Goal: Navigation & Orientation: Find specific page/section

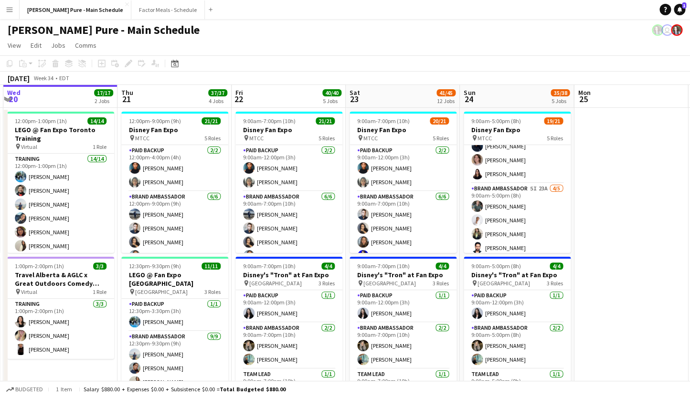
scroll to position [174, 0]
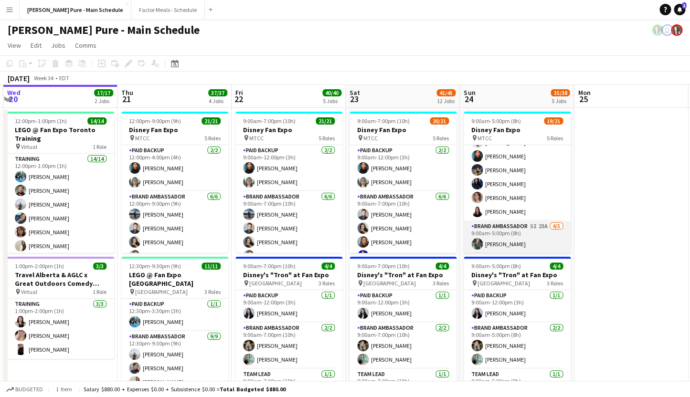
click at [512, 233] on app-card-role "Brand Ambassador 5I 23A 4/5 9:00am-5:00pm (8h) Dylan Watts Jessica Opoku-Amoah …" at bounding box center [517, 265] width 107 height 88
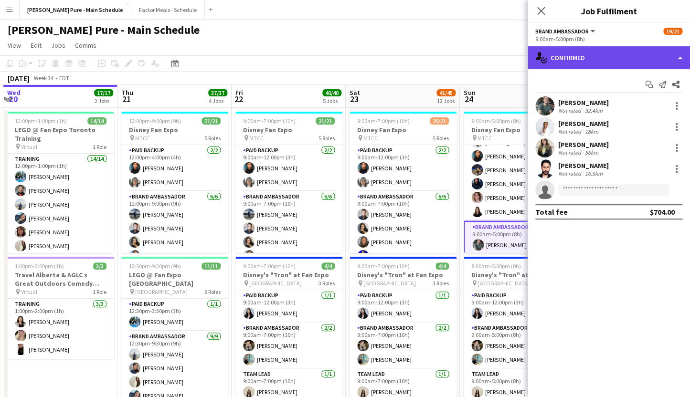
click at [593, 60] on div "single-neutral-actions-check-2 Confirmed" at bounding box center [609, 57] width 162 height 23
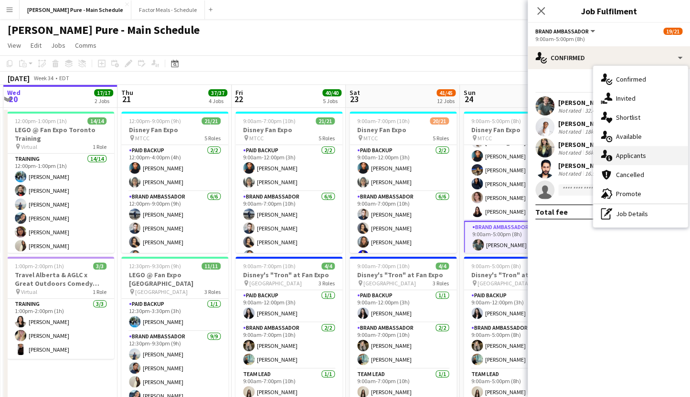
click at [639, 155] on div "single-neutral-actions-information Applicants" at bounding box center [640, 155] width 95 height 19
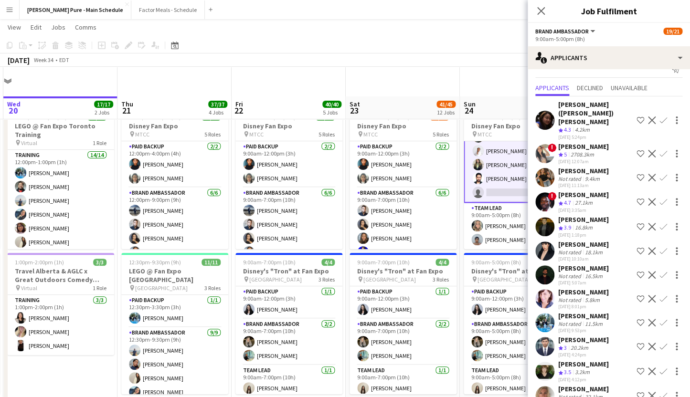
scroll to position [0, 0]
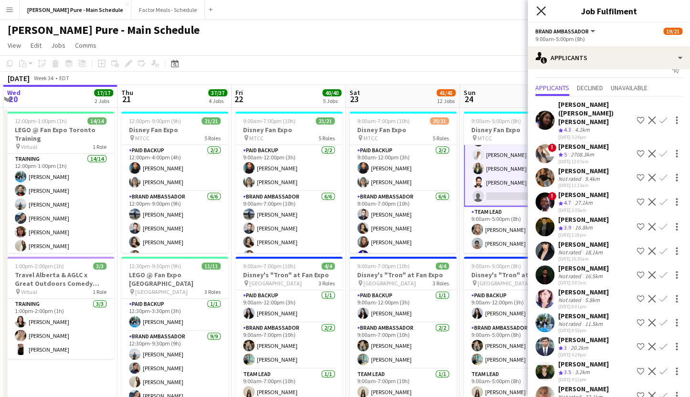
click at [541, 15] on icon "Close pop-in" at bounding box center [540, 10] width 9 height 9
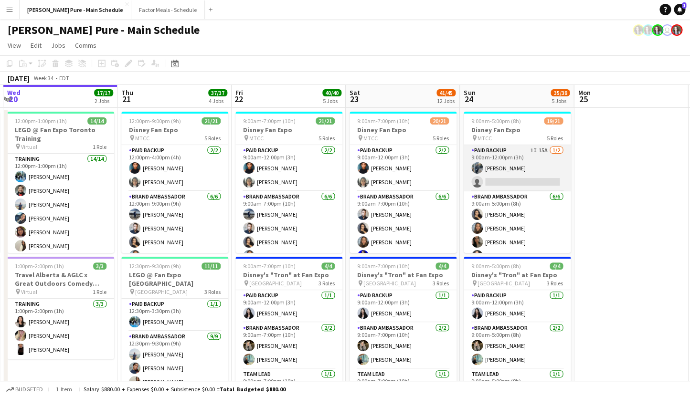
click at [512, 156] on app-card-role "Paid Backup 1I 15A [DATE] 9:00am-12:00pm (3h) [PERSON_NAME] single-neutral-acti…" at bounding box center [517, 168] width 107 height 46
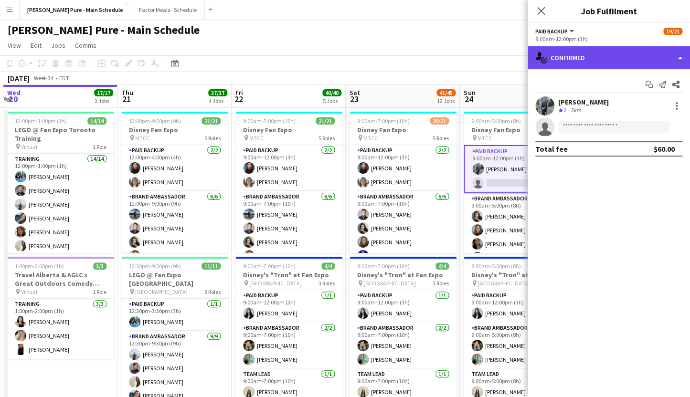
click at [601, 62] on div "single-neutral-actions-check-2 Confirmed" at bounding box center [609, 57] width 162 height 23
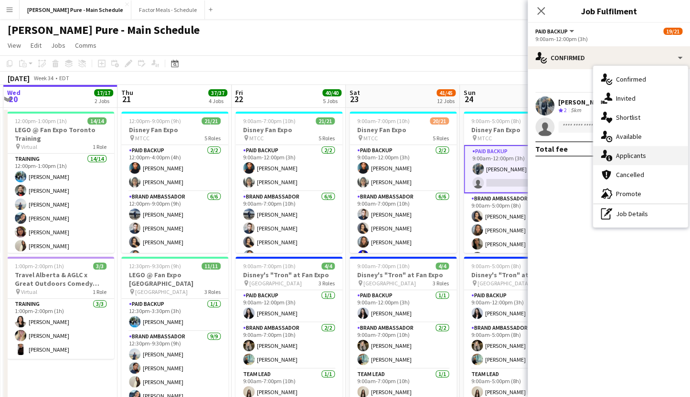
click at [632, 159] on div "single-neutral-actions-information Applicants" at bounding box center [640, 155] width 95 height 19
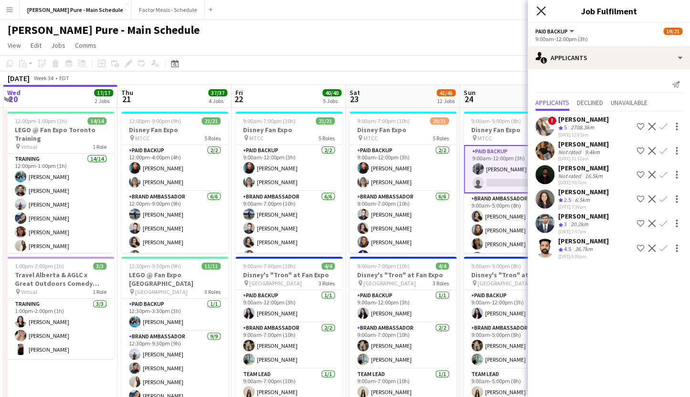
click at [539, 7] on icon "Close pop-in" at bounding box center [540, 10] width 9 height 9
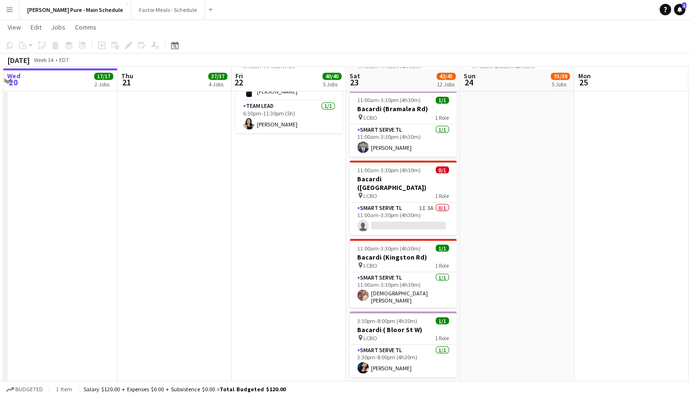
scroll to position [592, 0]
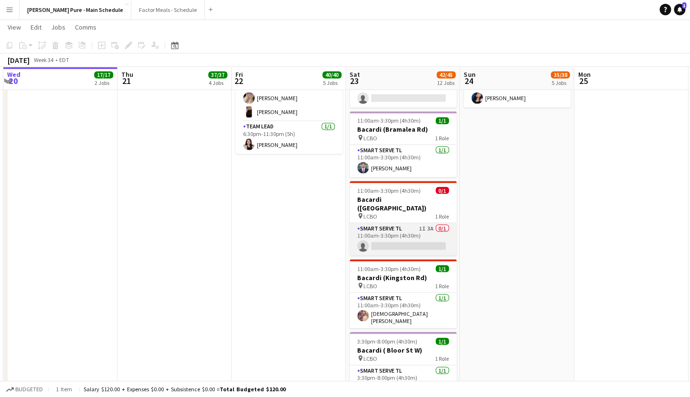
click at [379, 223] on app-card-role "Smart Serve TL 1I 3A 0/1 11:00am-3:30pm (4h30m) single-neutral-actions" at bounding box center [402, 239] width 107 height 32
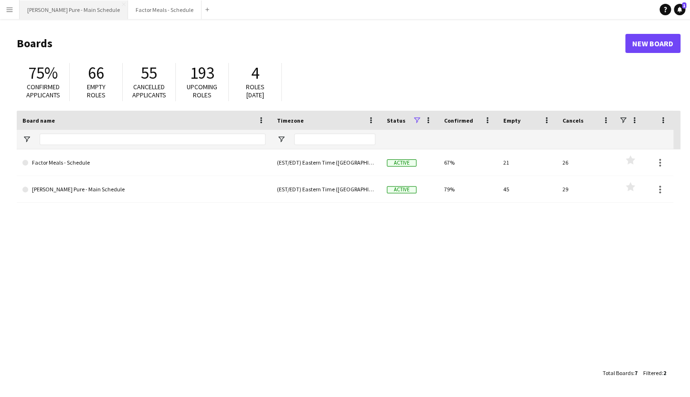
click at [54, 7] on button "[PERSON_NAME] Pure - Main Schedule Close" at bounding box center [74, 9] width 108 height 19
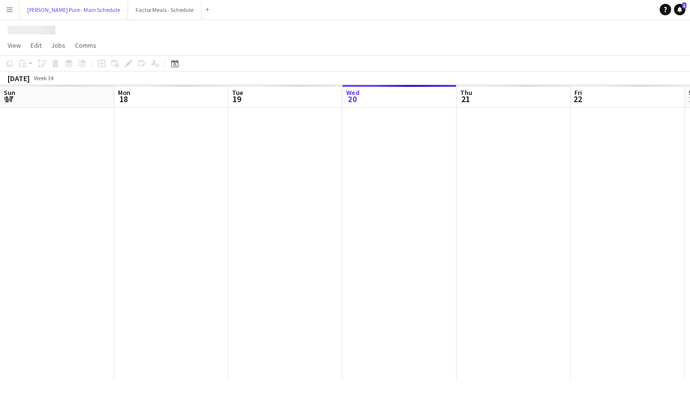
scroll to position [0, 228]
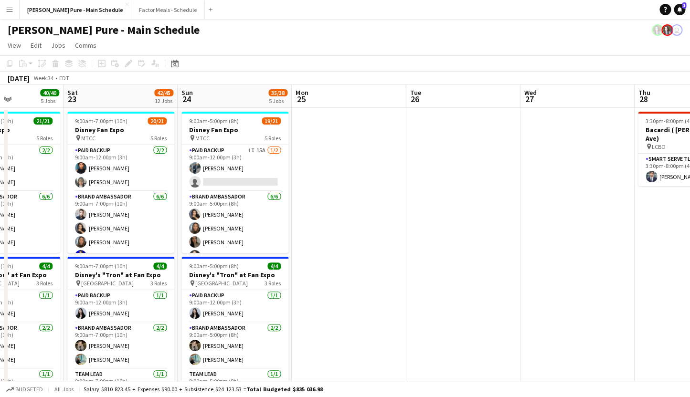
drag, startPoint x: 579, startPoint y: 161, endPoint x: 186, endPoint y: 128, distance: 394.3
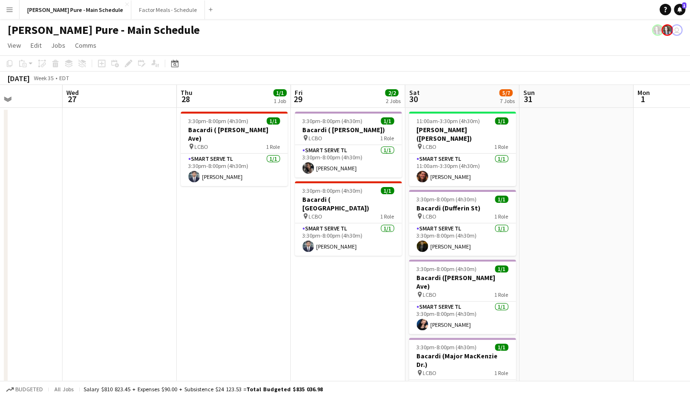
scroll to position [0, 393]
drag, startPoint x: 557, startPoint y: 155, endPoint x: 100, endPoint y: 111, distance: 458.6
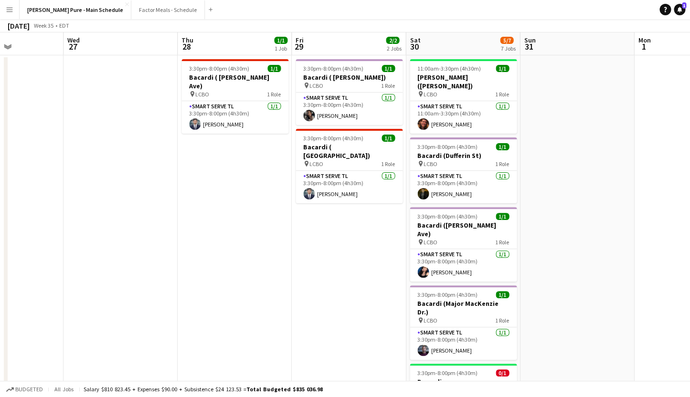
scroll to position [0, 0]
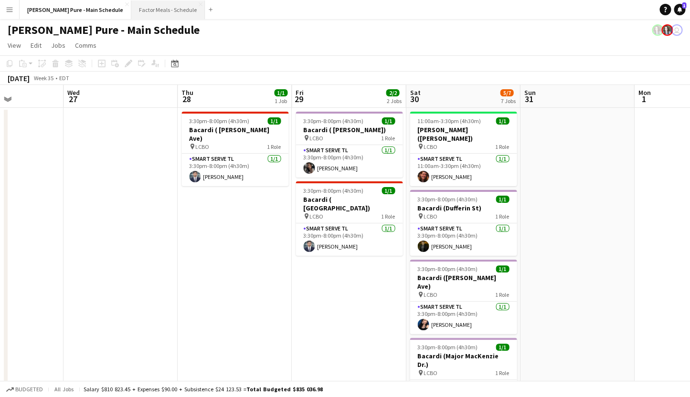
click at [148, 12] on button "Factor Meals - Schedule Close" at bounding box center [168, 9] width 74 height 19
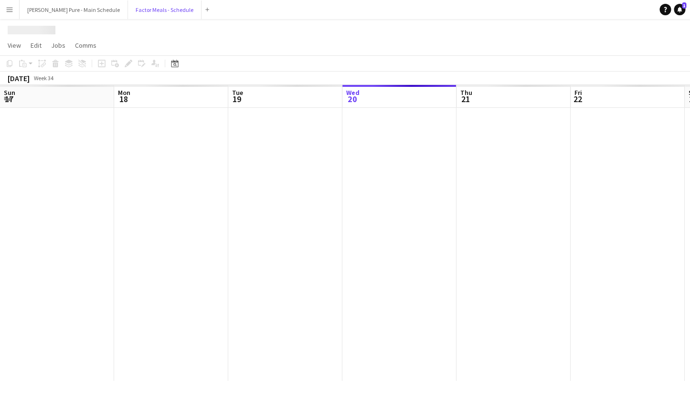
scroll to position [0, 228]
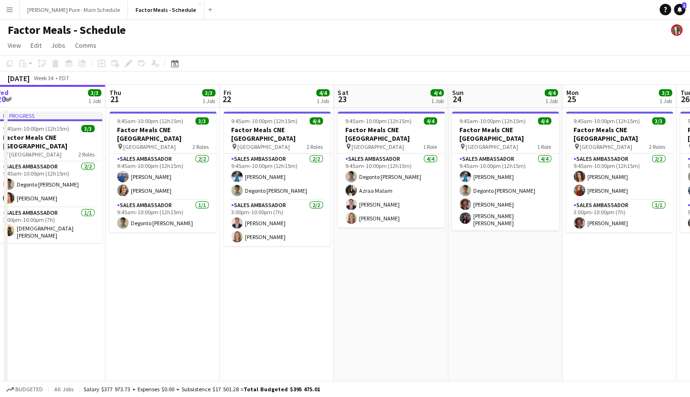
drag, startPoint x: 555, startPoint y: 247, endPoint x: 202, endPoint y: 259, distance: 353.0
click at [204, 259] on app-calendar-viewport "Sun 17 9/9 2 Jobs Mon 18 3/3 1 Job Tue 19 3/3 1 Job Wed 20 3/3 1 Job Thu 21 3/3…" at bounding box center [345, 239] width 690 height 308
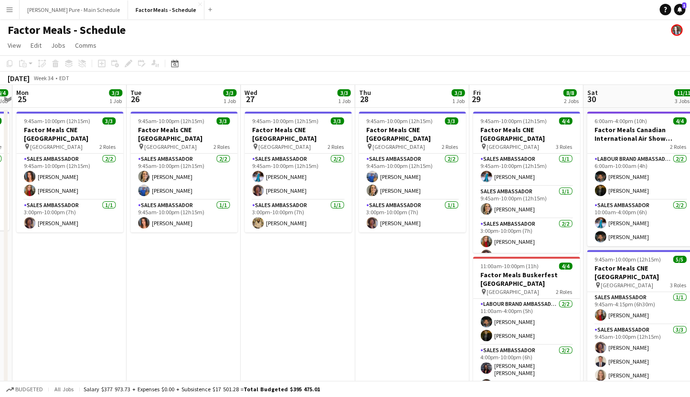
drag, startPoint x: 584, startPoint y: 306, endPoint x: 263, endPoint y: 275, distance: 322.8
click at [263, 275] on app-calendar-viewport "Thu 21 3/3 1 Job Fri 22 4/4 1 Job Sat 23 4/4 1 Job Sun 24 4/4 1 Job Mon 25 3/3 …" at bounding box center [345, 294] width 690 height 419
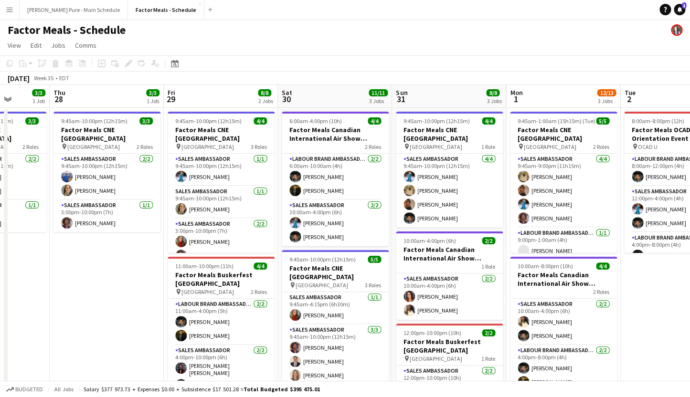
scroll to position [0, 292]
drag, startPoint x: 412, startPoint y: 317, endPoint x: 108, endPoint y: 261, distance: 309.1
click at [108, 261] on app-calendar-viewport "Mon 25 3/3 1 Job Tue 26 3/3 1 Job Wed 27 3/3 1 Job Thu 28 3/3 1 Job Fri 29 8/8 …" at bounding box center [345, 318] width 690 height 466
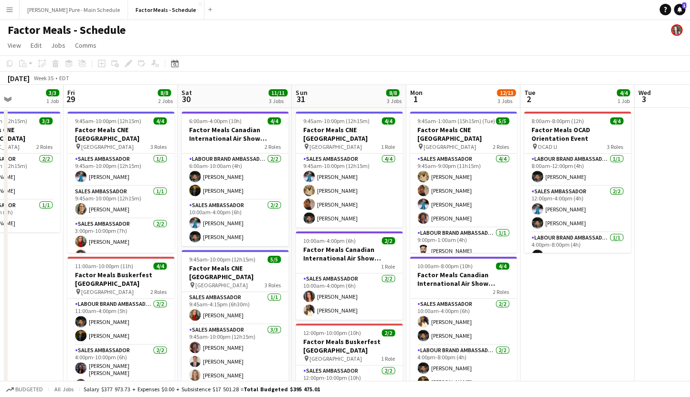
drag, startPoint x: 579, startPoint y: 281, endPoint x: 481, endPoint y: 276, distance: 98.0
click at [479, 276] on app-calendar-viewport "Mon 25 3/3 1 Job Tue 26 3/3 1 Job Wed 27 3/3 1 Job Thu 28 3/3 1 Job Fri 29 8/8 …" at bounding box center [345, 318] width 690 height 466
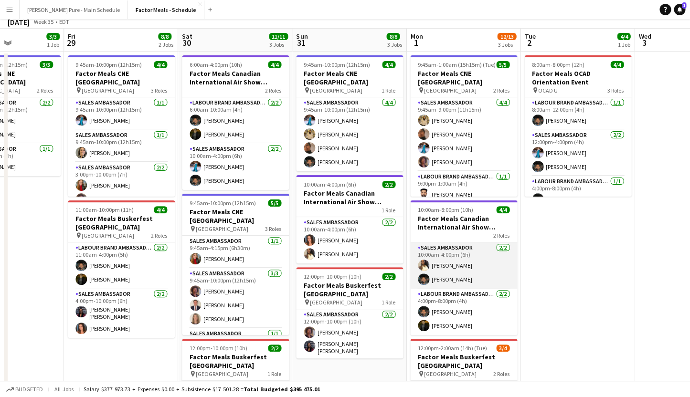
scroll to position [0, 0]
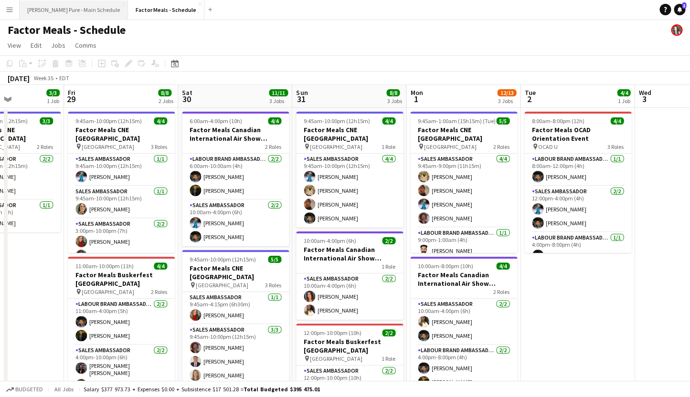
click at [60, 11] on button "[PERSON_NAME] Pure - Main Schedule Close" at bounding box center [74, 9] width 108 height 19
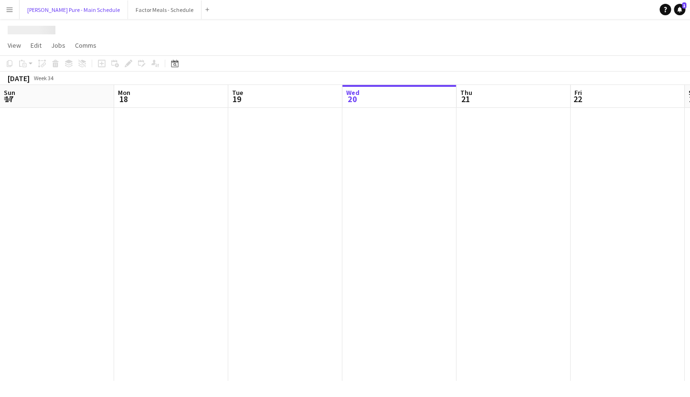
scroll to position [0, 228]
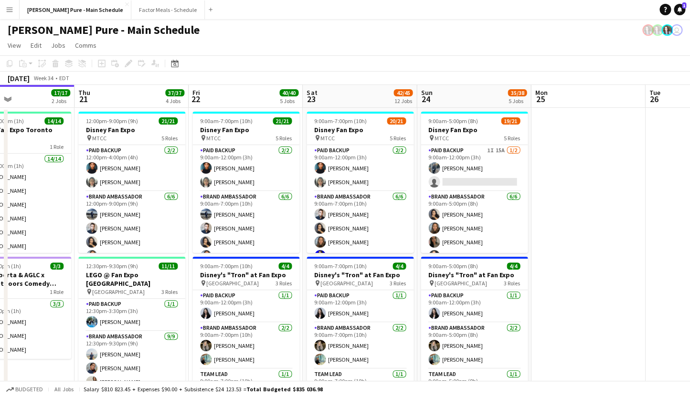
drag, startPoint x: 629, startPoint y: 170, endPoint x: 247, endPoint y: 159, distance: 382.1
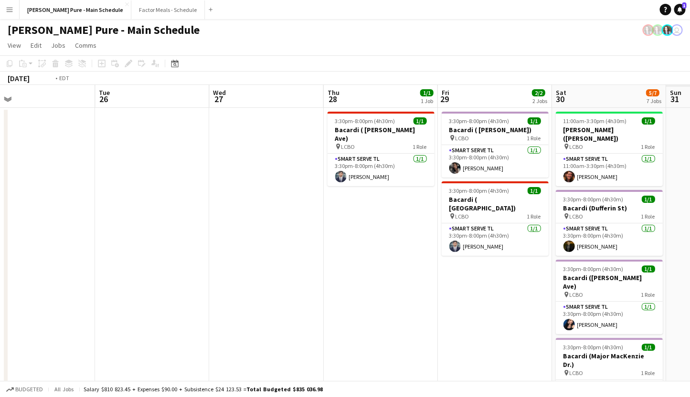
drag, startPoint x: 520, startPoint y: 201, endPoint x: 212, endPoint y: 168, distance: 309.2
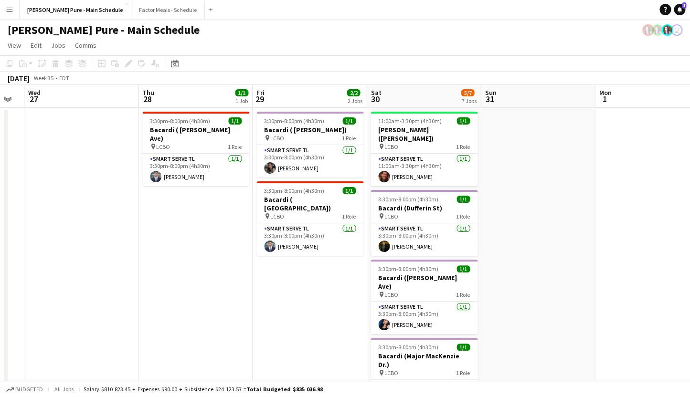
scroll to position [0, 434]
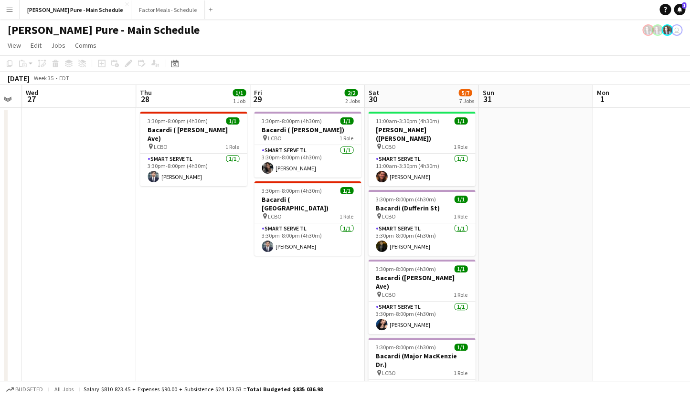
drag, startPoint x: 428, startPoint y: 263, endPoint x: 241, endPoint y: 221, distance: 191.8
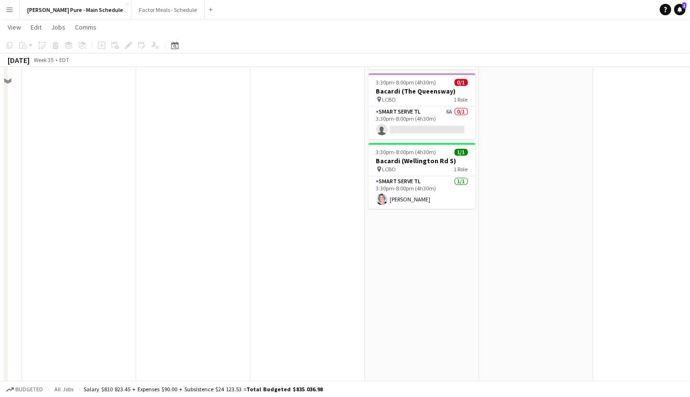
scroll to position [215, 0]
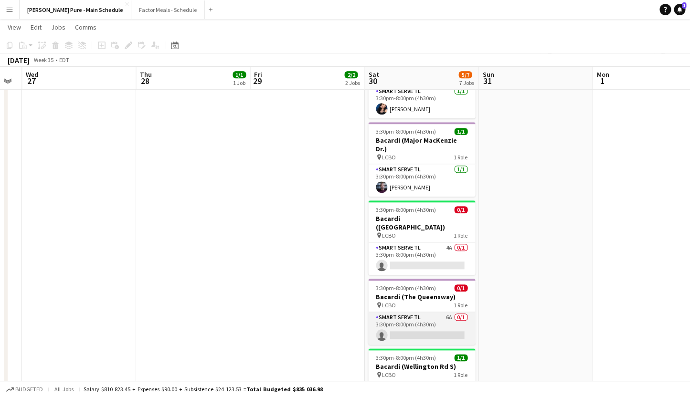
click at [396, 312] on app-card-role "Smart Serve TL 6A 0/1 3:30pm-8:00pm (4h30m) single-neutral-actions" at bounding box center [421, 328] width 107 height 32
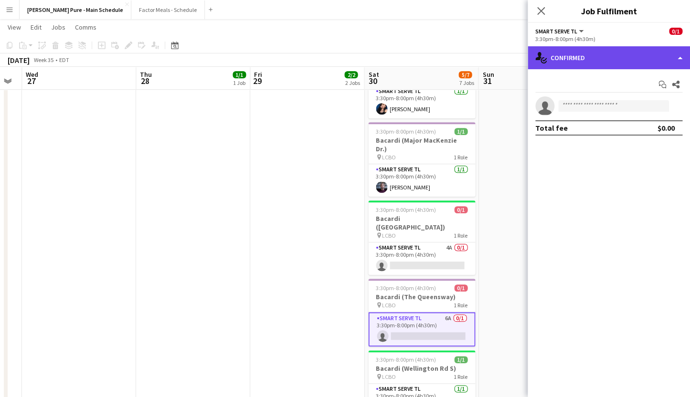
click at [614, 53] on div "single-neutral-actions-check-2 Confirmed" at bounding box center [609, 57] width 162 height 23
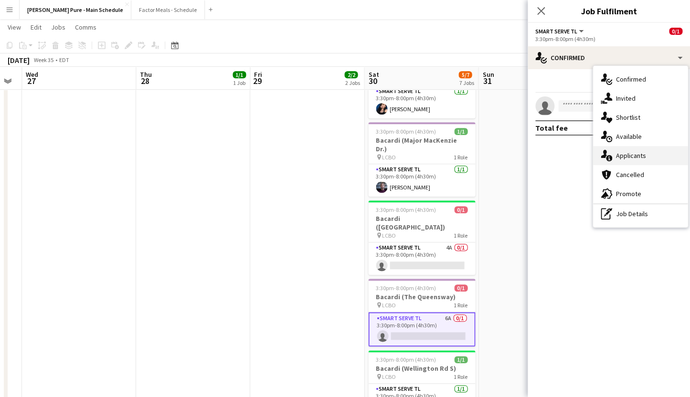
click at [634, 153] on div "single-neutral-actions-information Applicants" at bounding box center [640, 155] width 95 height 19
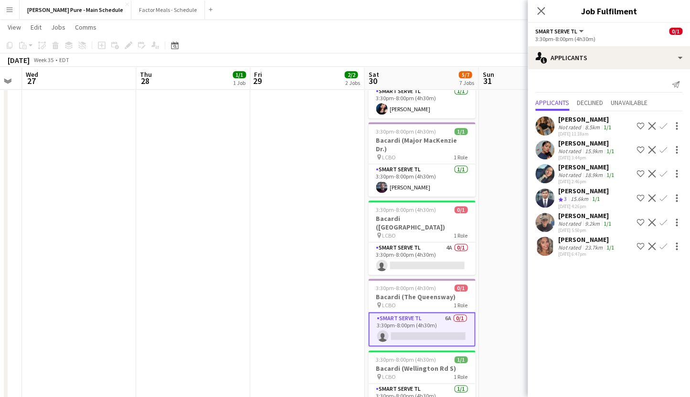
click at [543, 12] on icon "Close pop-in" at bounding box center [541, 11] width 8 height 8
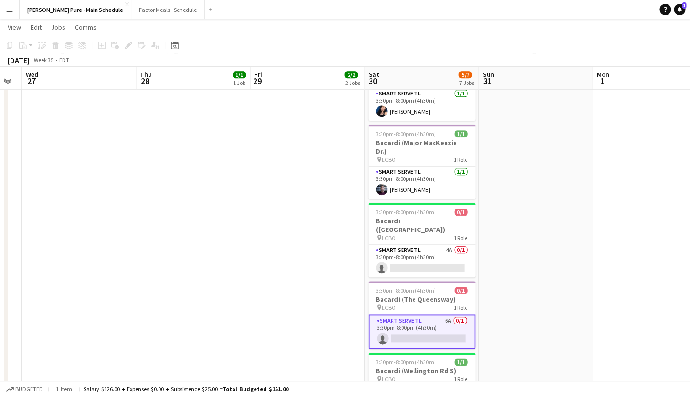
scroll to position [0, 0]
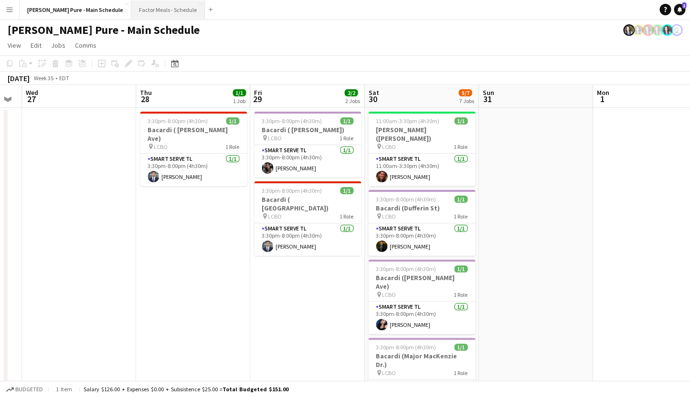
click at [138, 7] on button "Factor Meals - Schedule Close" at bounding box center [168, 9] width 74 height 19
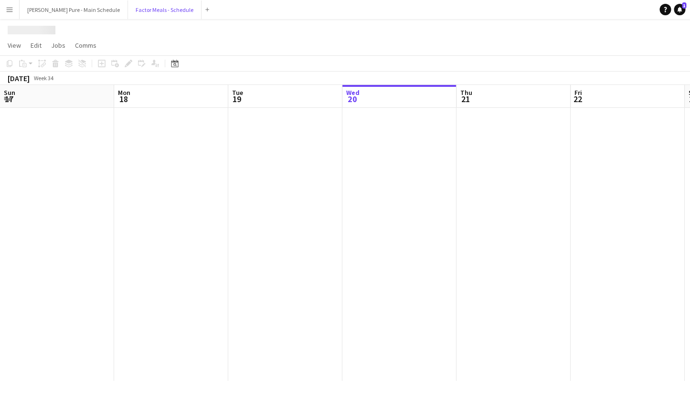
scroll to position [0, 228]
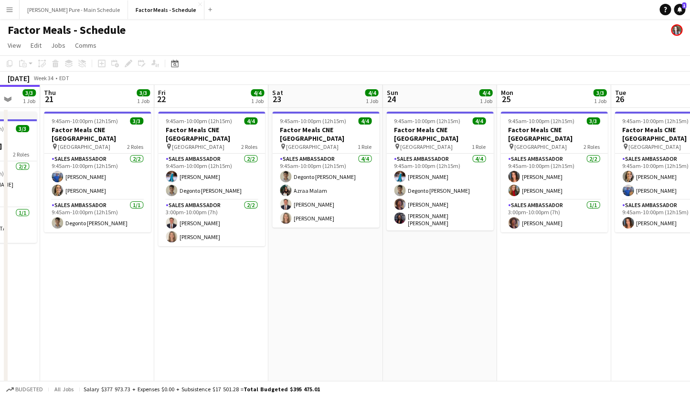
drag, startPoint x: 483, startPoint y: 240, endPoint x: 298, endPoint y: 234, distance: 184.9
click at [298, 234] on app-calendar-viewport "Sun 17 9/9 2 Jobs Mon 18 3/3 1 Job Tue 19 3/3 1 Job Wed 20 3/3 1 Job Thu 21 3/3…" at bounding box center [345, 239] width 690 height 308
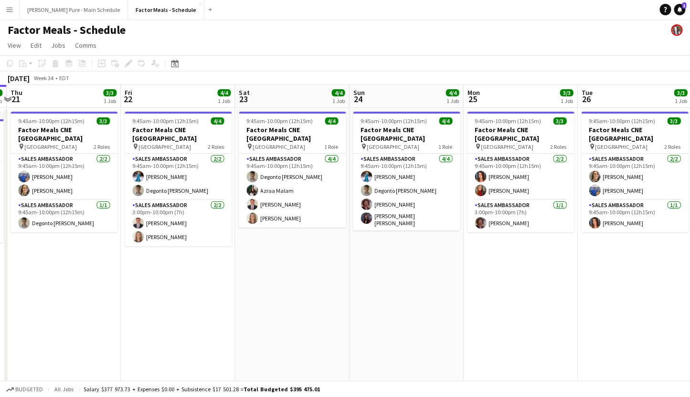
drag, startPoint x: 497, startPoint y: 253, endPoint x: 237, endPoint y: 247, distance: 260.7
click at [237, 247] on app-calendar-viewport "Sun 17 9/9 2 Jobs Mon 18 3/3 1 Job Tue 19 3/3 1 Job Wed 20 3/3 1 Job Thu 21 3/3…" at bounding box center [345, 239] width 690 height 308
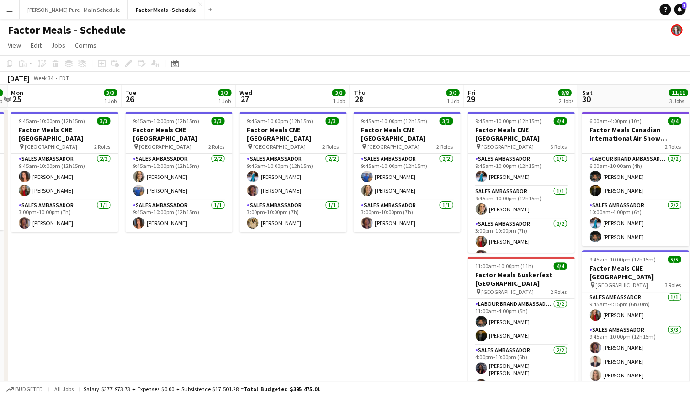
drag, startPoint x: 474, startPoint y: 274, endPoint x: 276, endPoint y: 272, distance: 198.1
click at [276, 272] on app-calendar-viewport "Thu 21 3/3 1 Job Fri 22 4/4 1 Job Sat 23 4/4 1 Job Sun 24 4/4 1 Job Mon 25 3/3 …" at bounding box center [345, 294] width 690 height 419
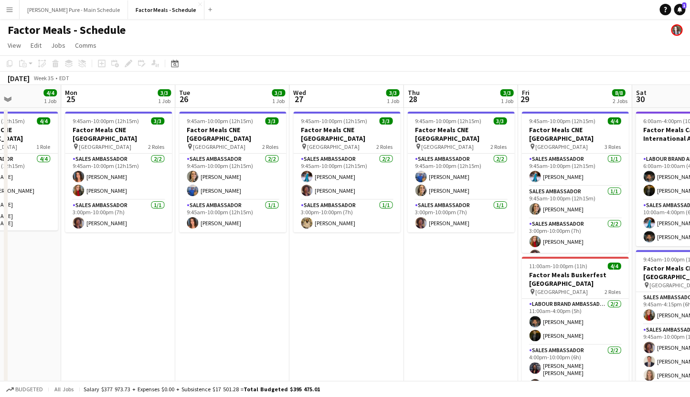
scroll to position [0, 423]
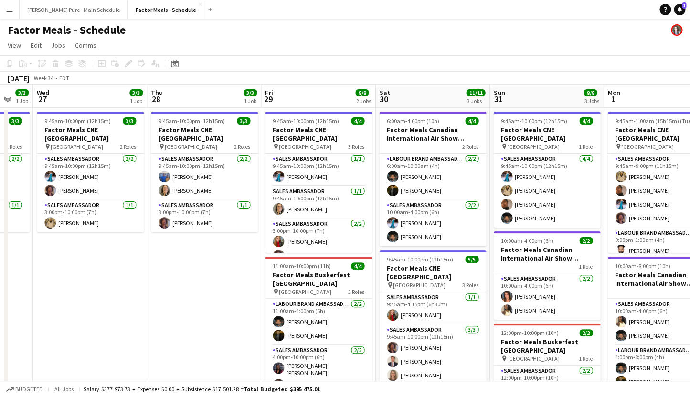
drag, startPoint x: 531, startPoint y: 307, endPoint x: 328, endPoint y: 270, distance: 205.7
click at [328, 270] on app-calendar-viewport "Sat 23 4/4 1 Job Sun 24 4/4 1 Job Mon 25 3/3 1 Job Tue 26 3/3 1 Job Wed 27 3/3 …" at bounding box center [345, 318] width 690 height 466
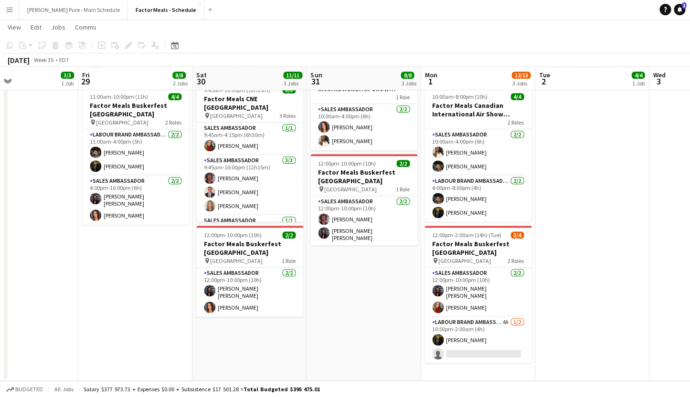
scroll to position [0, 387]
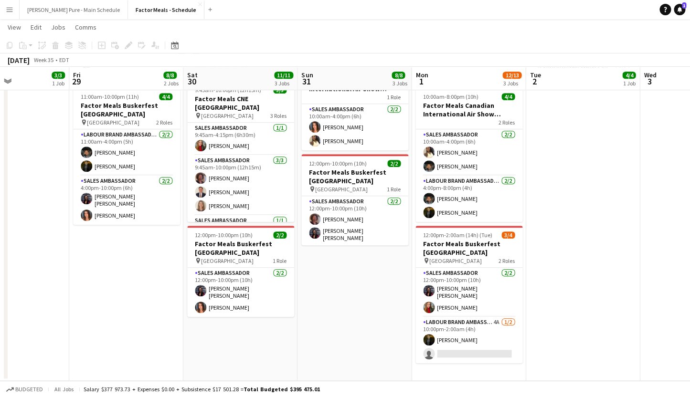
drag, startPoint x: 552, startPoint y: 287, endPoint x: 360, endPoint y: 271, distance: 192.7
click at [360, 271] on app-calendar-viewport "Mon 25 3/3 1 Job Tue 26 3/3 1 Job Wed 27 3/3 1 Job Thu 28 3/3 1 Job Fri 29 8/8 …" at bounding box center [345, 125] width 690 height 512
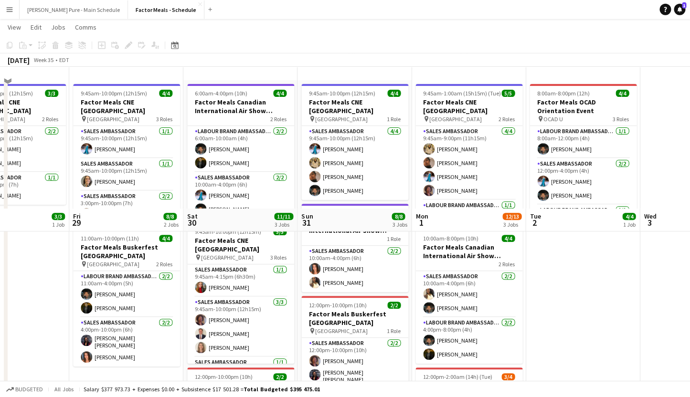
scroll to position [0, 0]
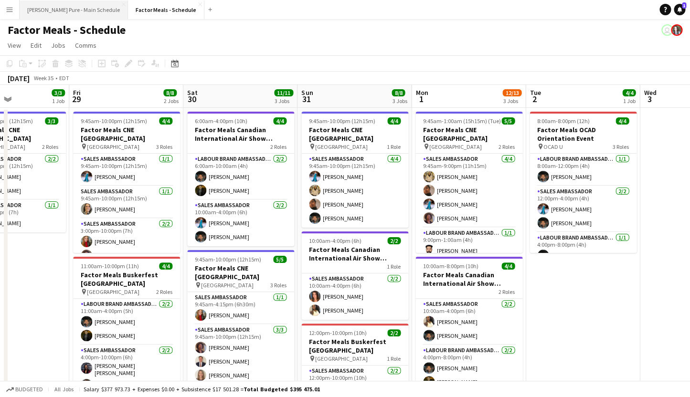
click at [48, 16] on button "[PERSON_NAME] Pure - Main Schedule Close" at bounding box center [74, 9] width 108 height 19
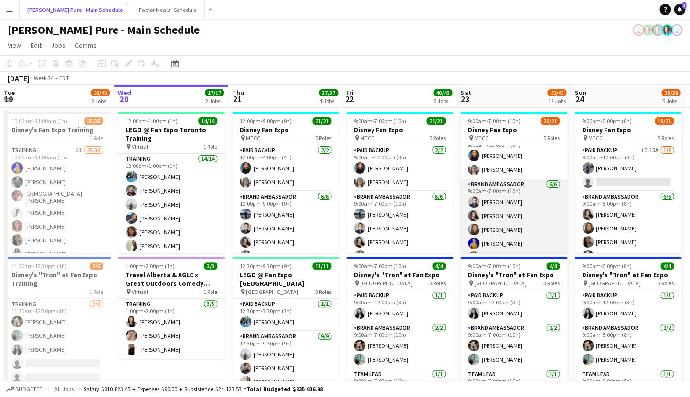
scroll to position [17, 0]
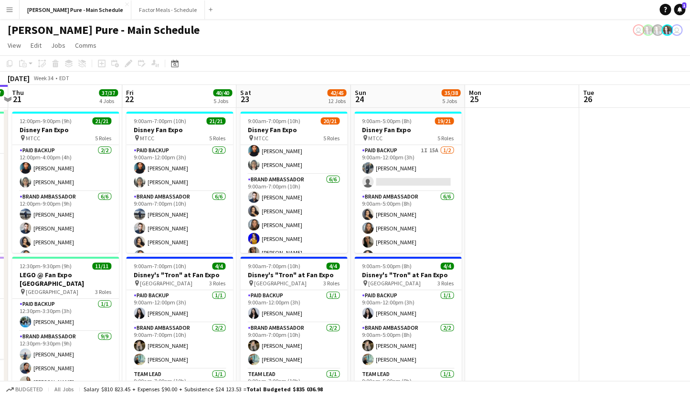
drag, startPoint x: 638, startPoint y: 203, endPoint x: 184, endPoint y: 189, distance: 453.8
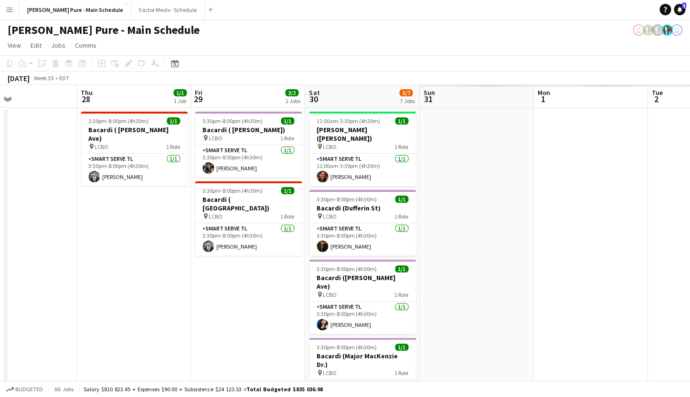
scroll to position [0, 308]
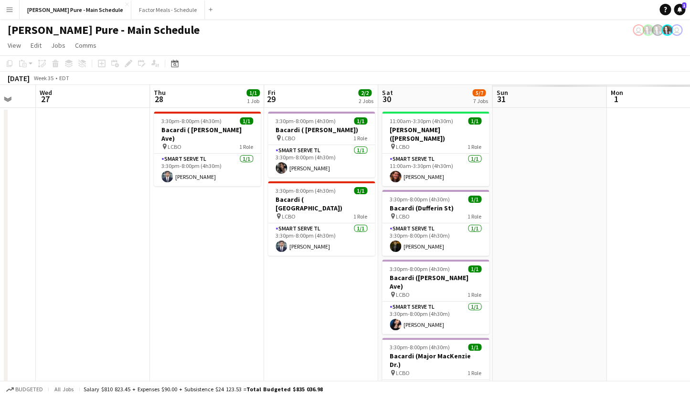
drag, startPoint x: 504, startPoint y: 197, endPoint x: 69, endPoint y: 208, distance: 434.6
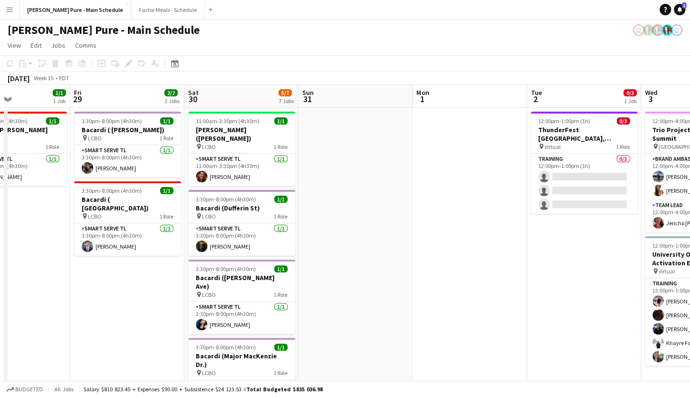
scroll to position [0, 271]
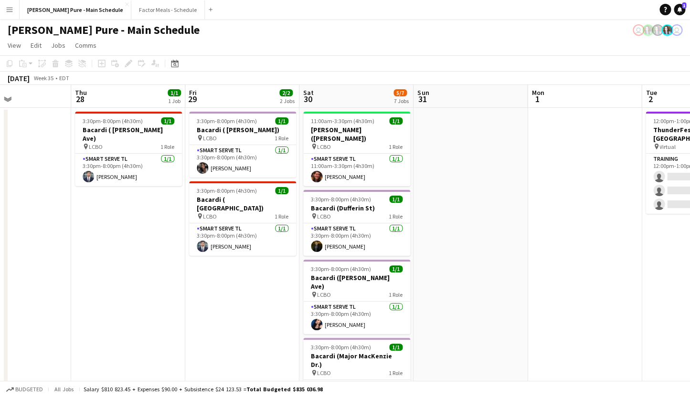
drag, startPoint x: 518, startPoint y: 212, endPoint x: 440, endPoint y: 131, distance: 111.4
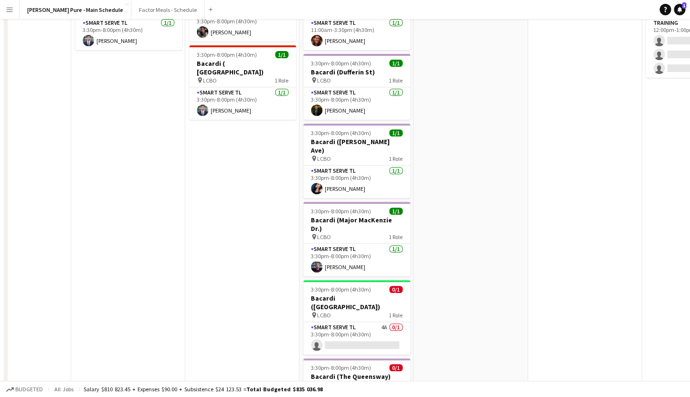
scroll to position [0, 0]
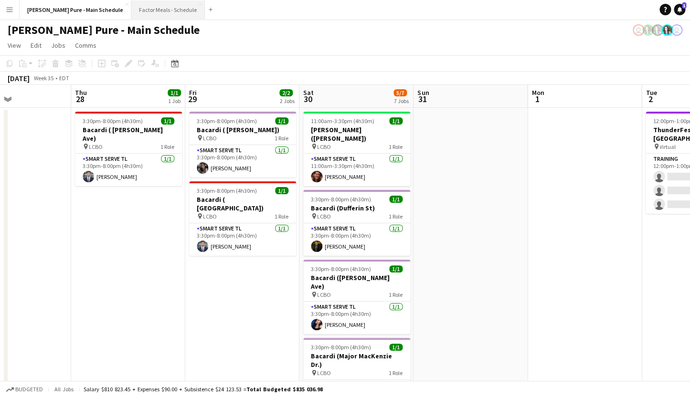
click at [137, 16] on button "Factor Meals - Schedule Close" at bounding box center [168, 9] width 74 height 19
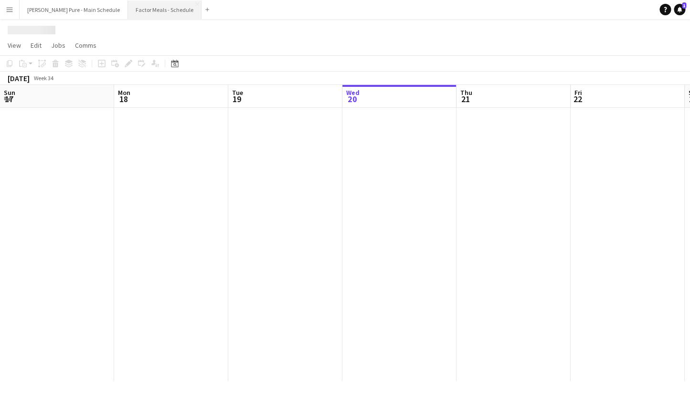
scroll to position [0, 228]
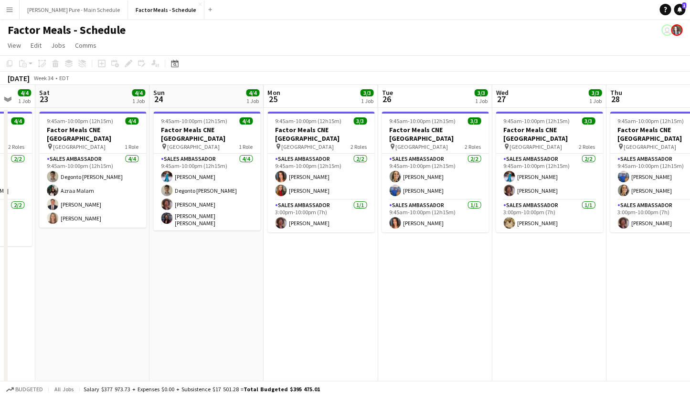
drag, startPoint x: 607, startPoint y: 212, endPoint x: 190, endPoint y: 198, distance: 416.6
click at [190, 198] on app-calendar-viewport "Tue 19 3/3 1 Job Wed 20 3/3 1 Job Thu 21 3/3 1 Job Fri 22 4/4 1 Job Sat 23 4/4 …" at bounding box center [345, 239] width 690 height 308
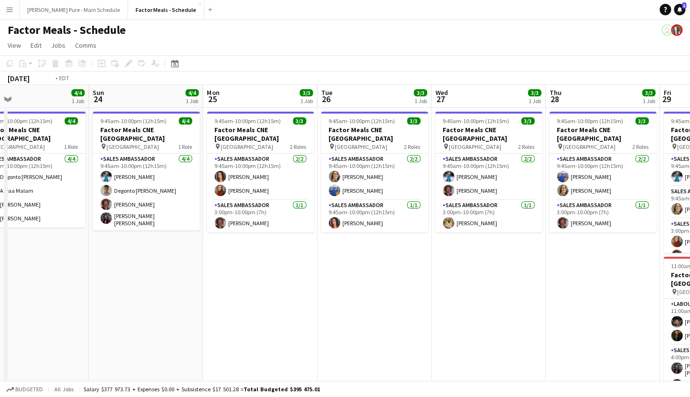
drag, startPoint x: 553, startPoint y: 215, endPoint x: 144, endPoint y: 192, distance: 409.8
click at [144, 192] on app-calendar-viewport "Tue 19 3/3 1 Job Wed 20 3/3 1 Job Thu 21 3/3 1 Job Fri 22 4/4 1 Job Sat 23 4/4 …" at bounding box center [345, 294] width 690 height 419
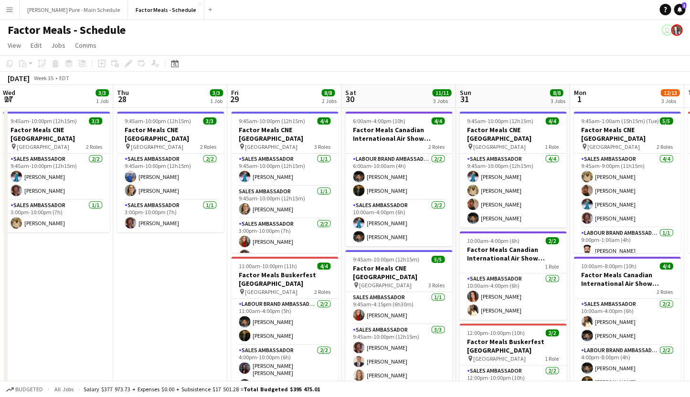
scroll to position [0, 410]
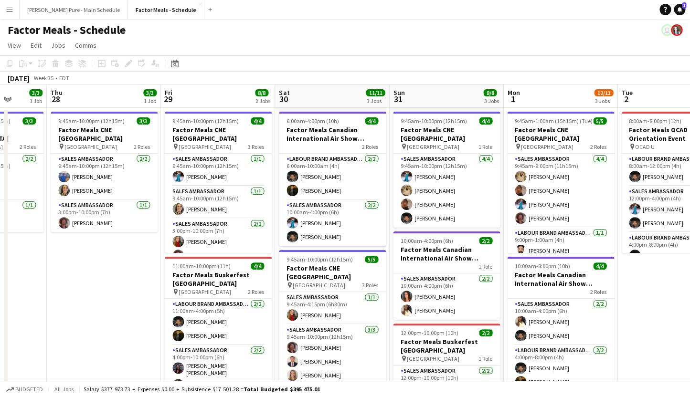
drag, startPoint x: 531, startPoint y: 202, endPoint x: 154, endPoint y: 167, distance: 378.9
click at [154, 167] on app-calendar-viewport "Sun 24 4/4 1 Job Mon 25 3/3 1 Job Tue 26 3/3 1 Job Wed 27 3/3 1 Job Thu 28 3/3 …" at bounding box center [345, 318] width 690 height 466
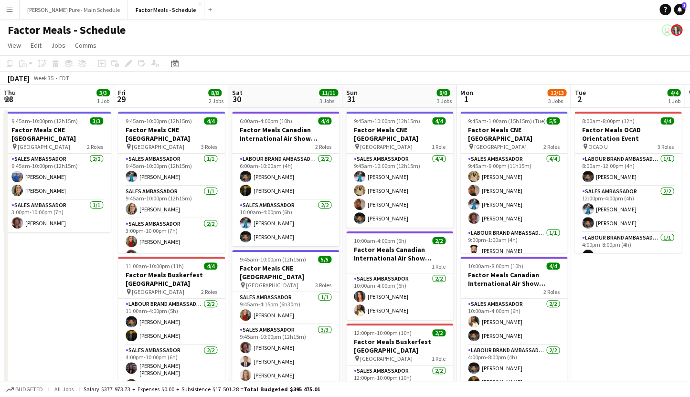
scroll to position [0, 229]
drag, startPoint x: 451, startPoint y: 272, endPoint x: 632, endPoint y: 269, distance: 181.0
click at [632, 269] on app-calendar-viewport "Tue 26 3/3 1 Job Wed 27 3/3 1 Job Thu 28 3/3 1 Job Fri 29 8/8 2 Jobs Sat 30 11/…" at bounding box center [345, 318] width 690 height 466
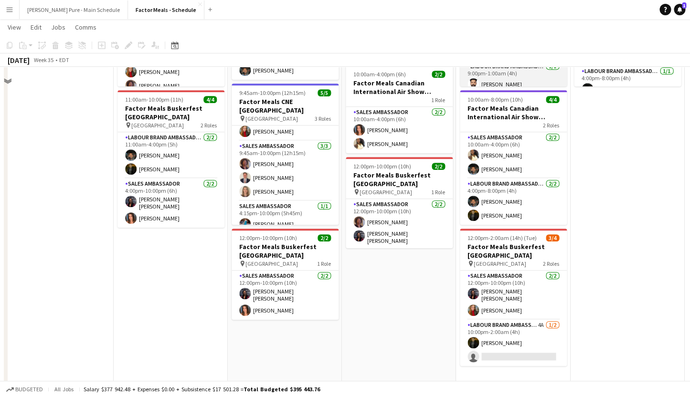
scroll to position [169, 0]
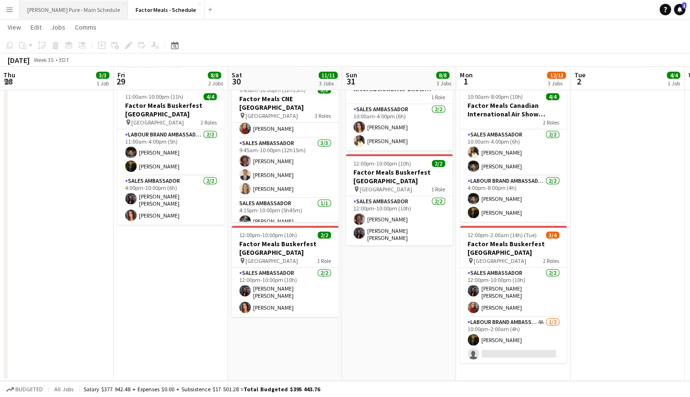
click at [63, 16] on button "[PERSON_NAME] Pure - Main Schedule Close" at bounding box center [74, 9] width 108 height 19
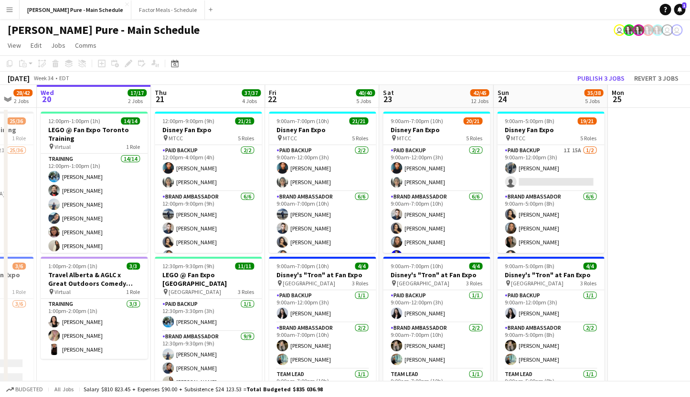
scroll to position [0, 399]
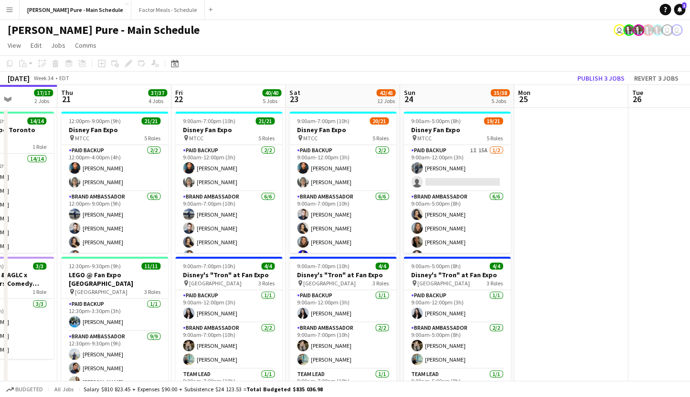
drag, startPoint x: 544, startPoint y: 226, endPoint x: 373, endPoint y: 202, distance: 172.6
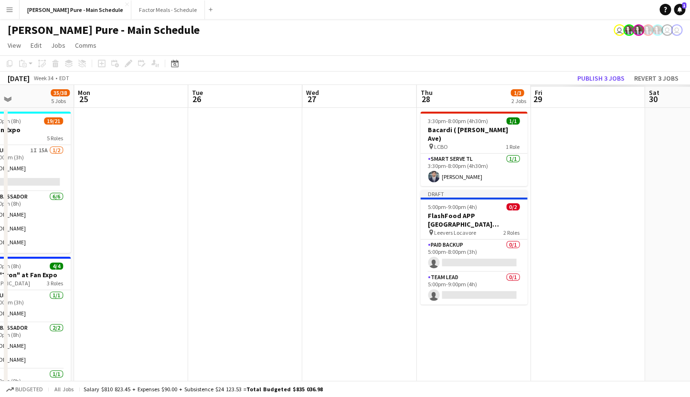
drag, startPoint x: 637, startPoint y: 206, endPoint x: 196, endPoint y: 208, distance: 441.6
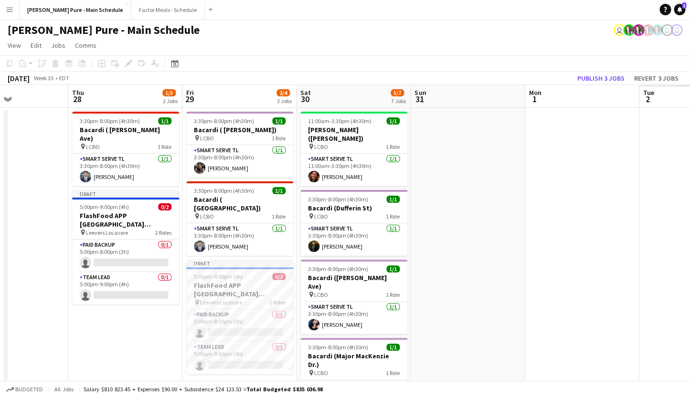
scroll to position [0, 297]
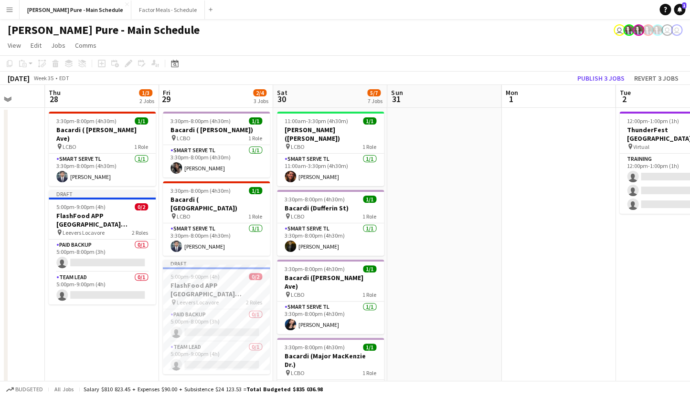
drag, startPoint x: 477, startPoint y: 246, endPoint x: 106, endPoint y: 226, distance: 372.0
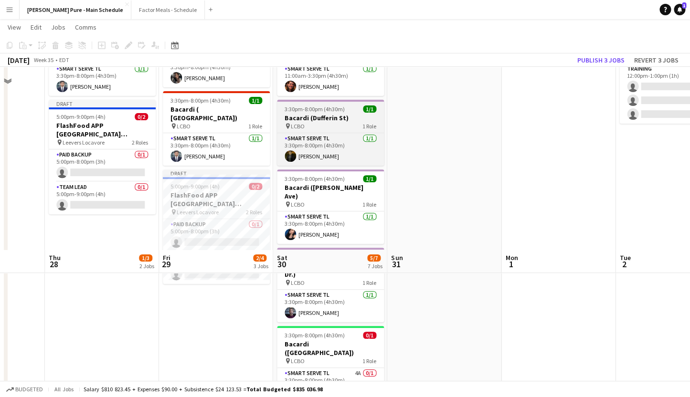
scroll to position [0, 0]
